Goal: Information Seeking & Learning: Learn about a topic

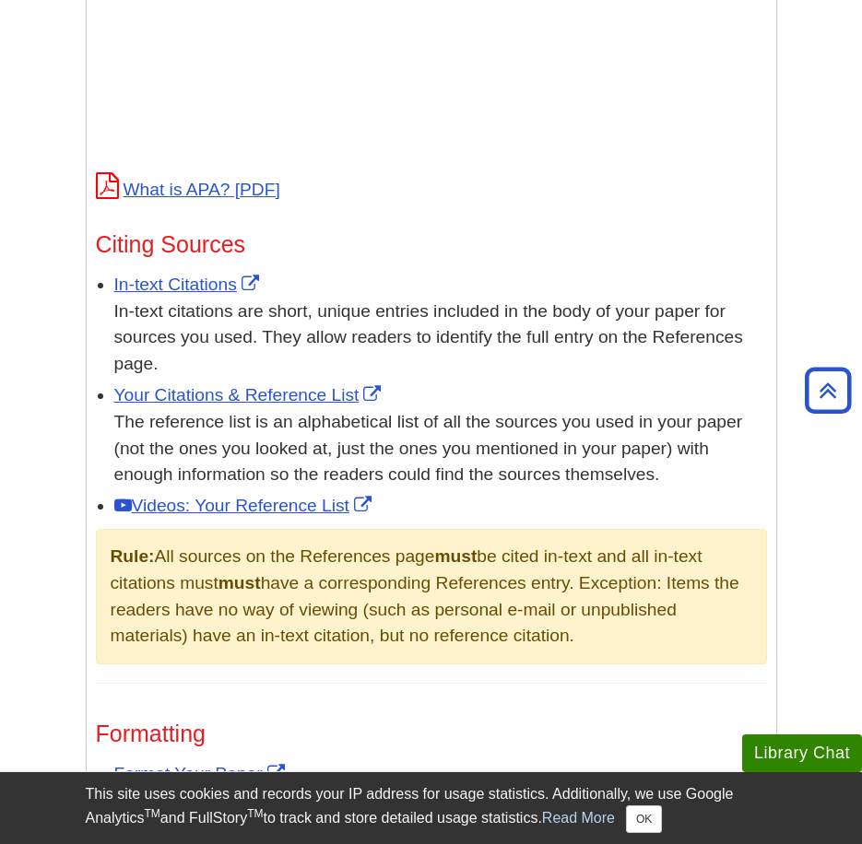
scroll to position [953, 0]
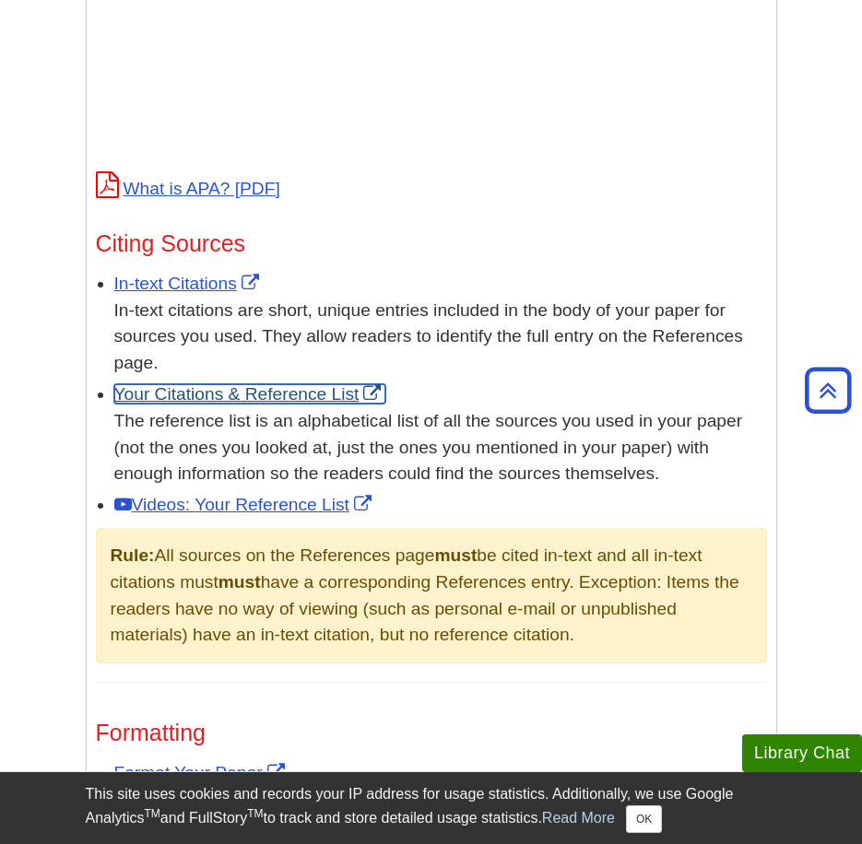
click at [211, 394] on link "Your Citations & Reference List" at bounding box center [250, 393] width 272 height 19
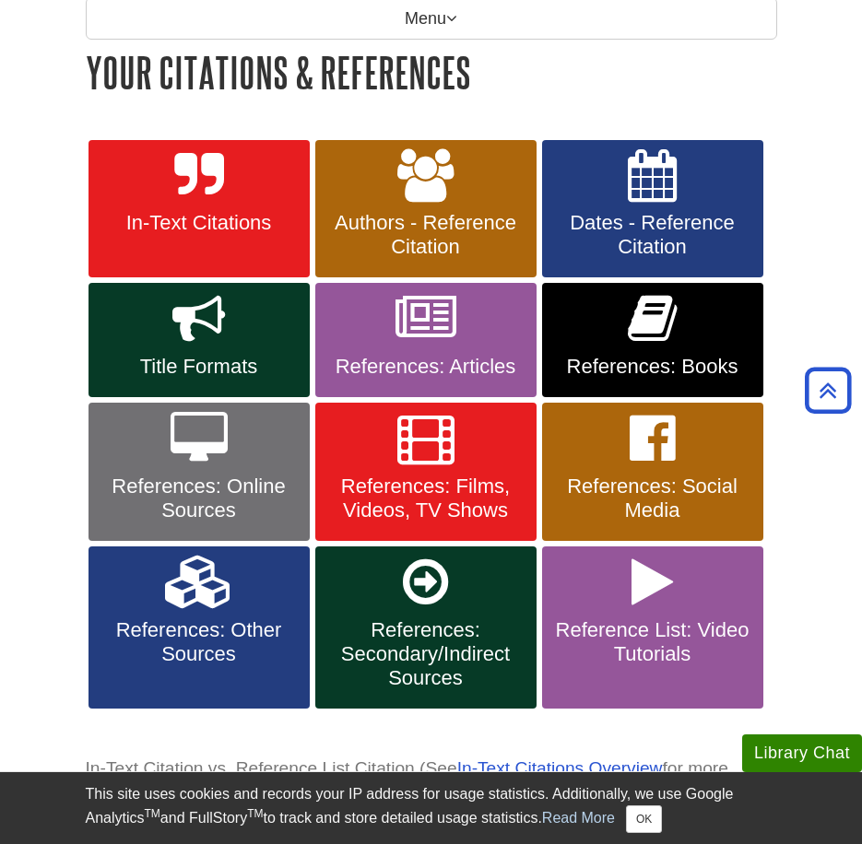
scroll to position [323, 0]
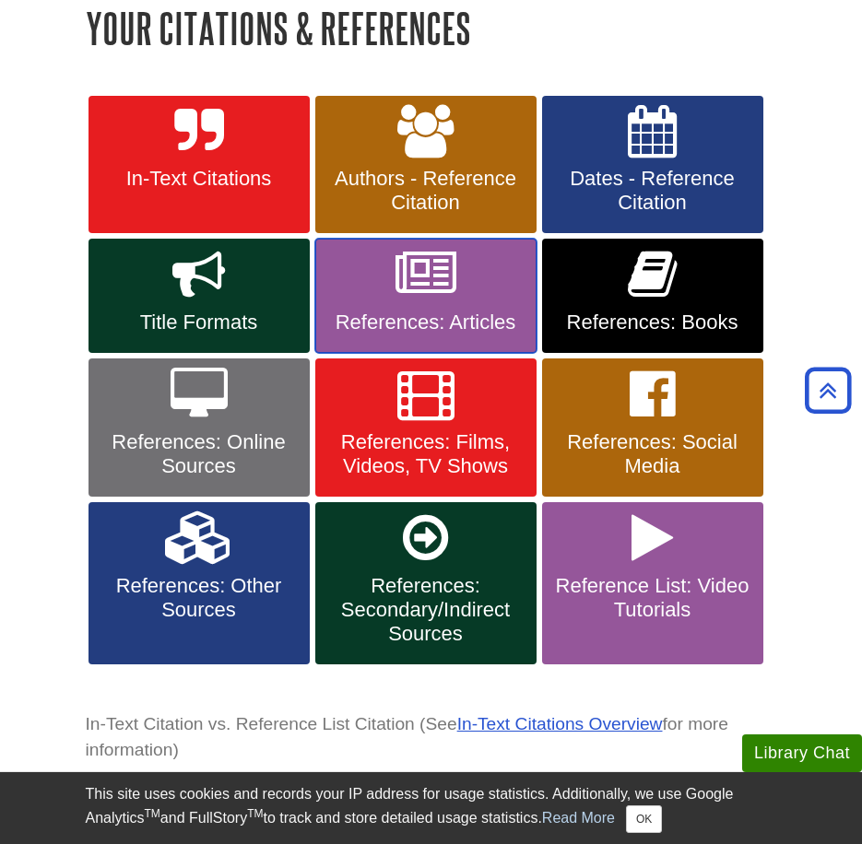
click at [404, 313] on span "References: Articles" at bounding box center [426, 323] width 194 height 24
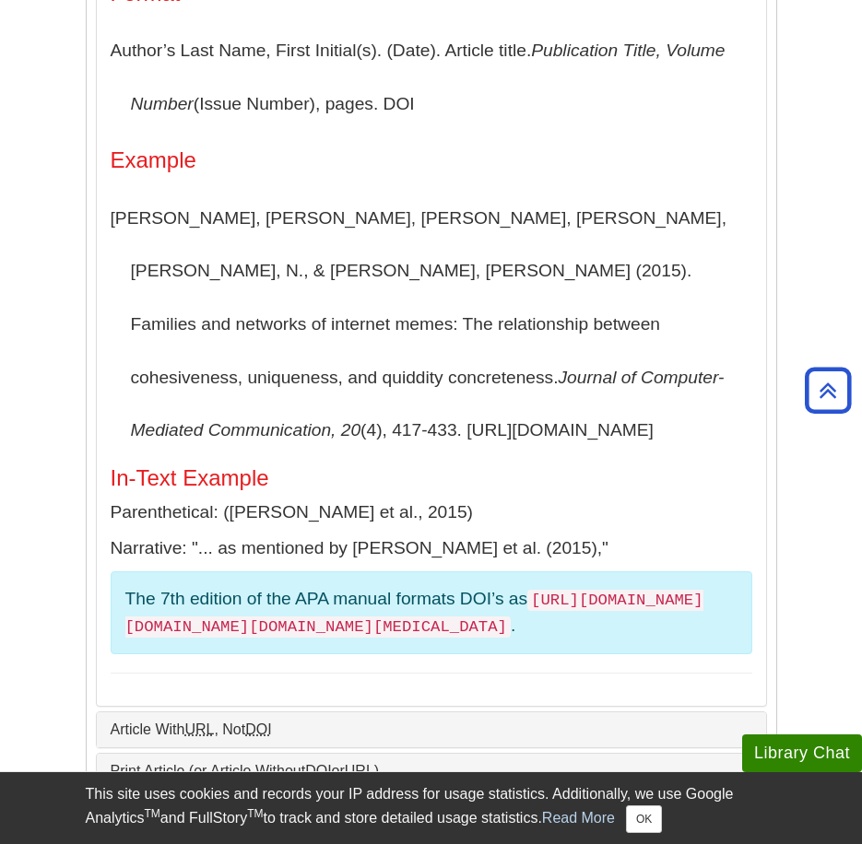
scroll to position [615, 0]
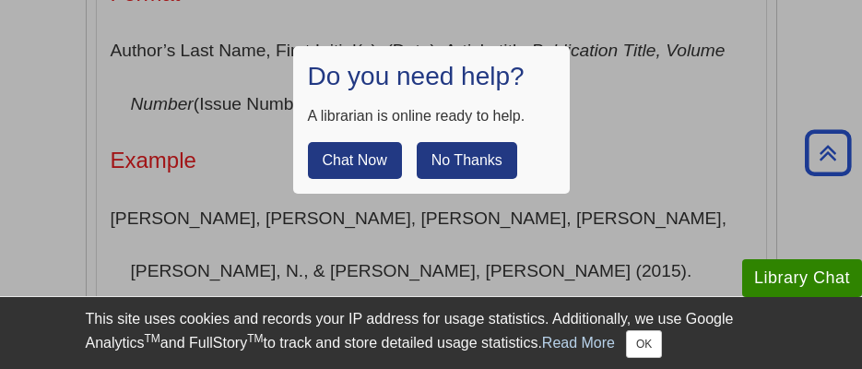
click at [475, 162] on button "No Thanks" at bounding box center [466, 160] width 100 height 37
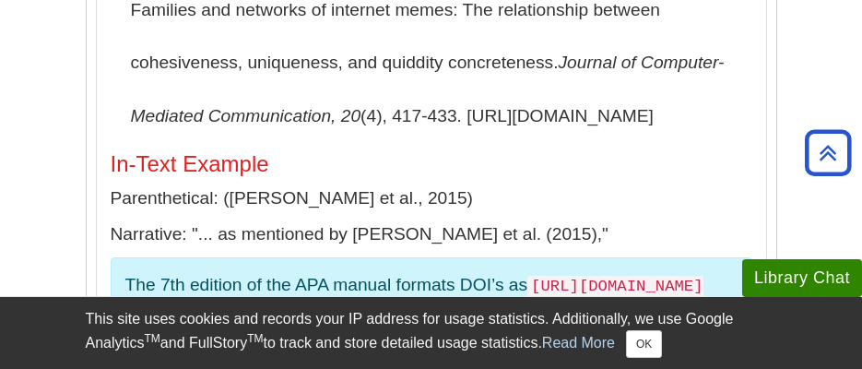
scroll to position [930, 0]
